Goal: Transaction & Acquisition: Subscribe to service/newsletter

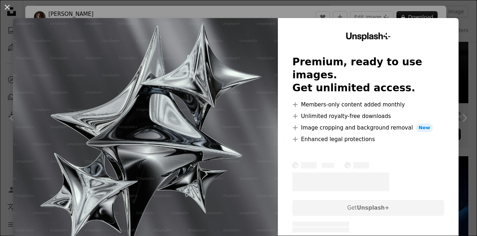
scroll to position [217, 0]
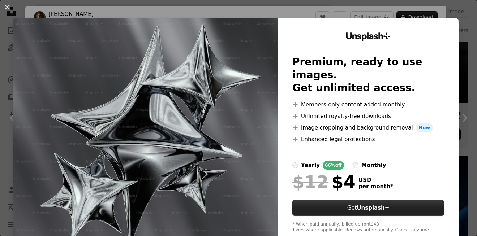
click at [367, 200] on button "Get Unsplash+" at bounding box center [368, 208] width 152 height 16
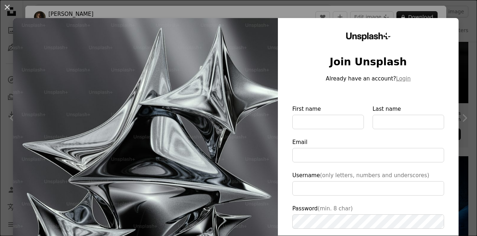
click at [343, 110] on label "First name" at bounding box center [328, 117] width 72 height 25
click at [343, 115] on input "First name" at bounding box center [328, 122] width 72 height 14
click at [339, 124] on input "First name" at bounding box center [328, 122] width 72 height 14
type input "*"
type input "**********"
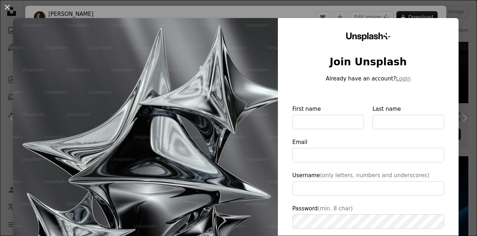
click at [10, 6] on button "An X shape" at bounding box center [7, 7] width 9 height 9
